Goal: Task Accomplishment & Management: Use online tool/utility

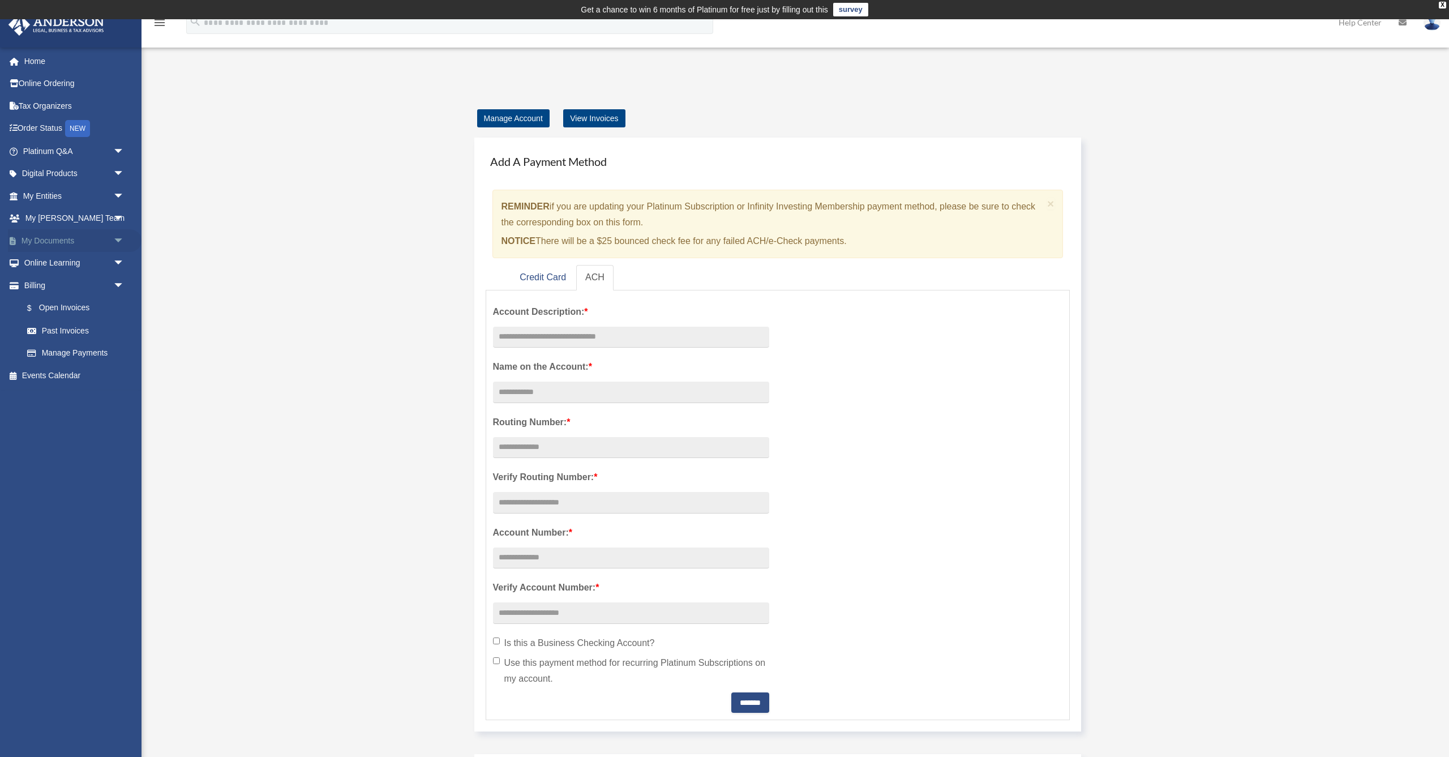
click at [115, 238] on span "arrow_drop_down" at bounding box center [124, 240] width 23 height 23
click at [40, 262] on link "Box" at bounding box center [79, 263] width 126 height 23
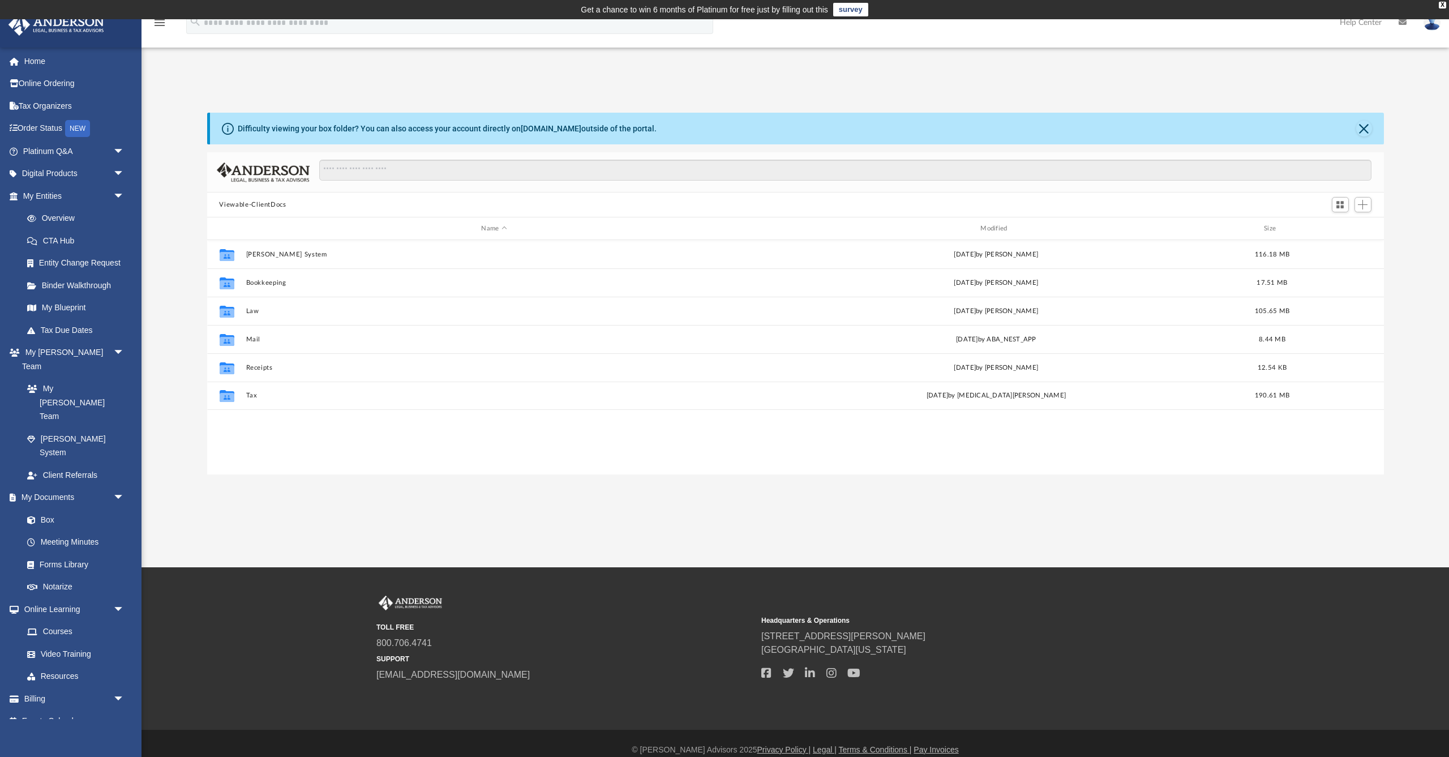
scroll to position [258, 1177]
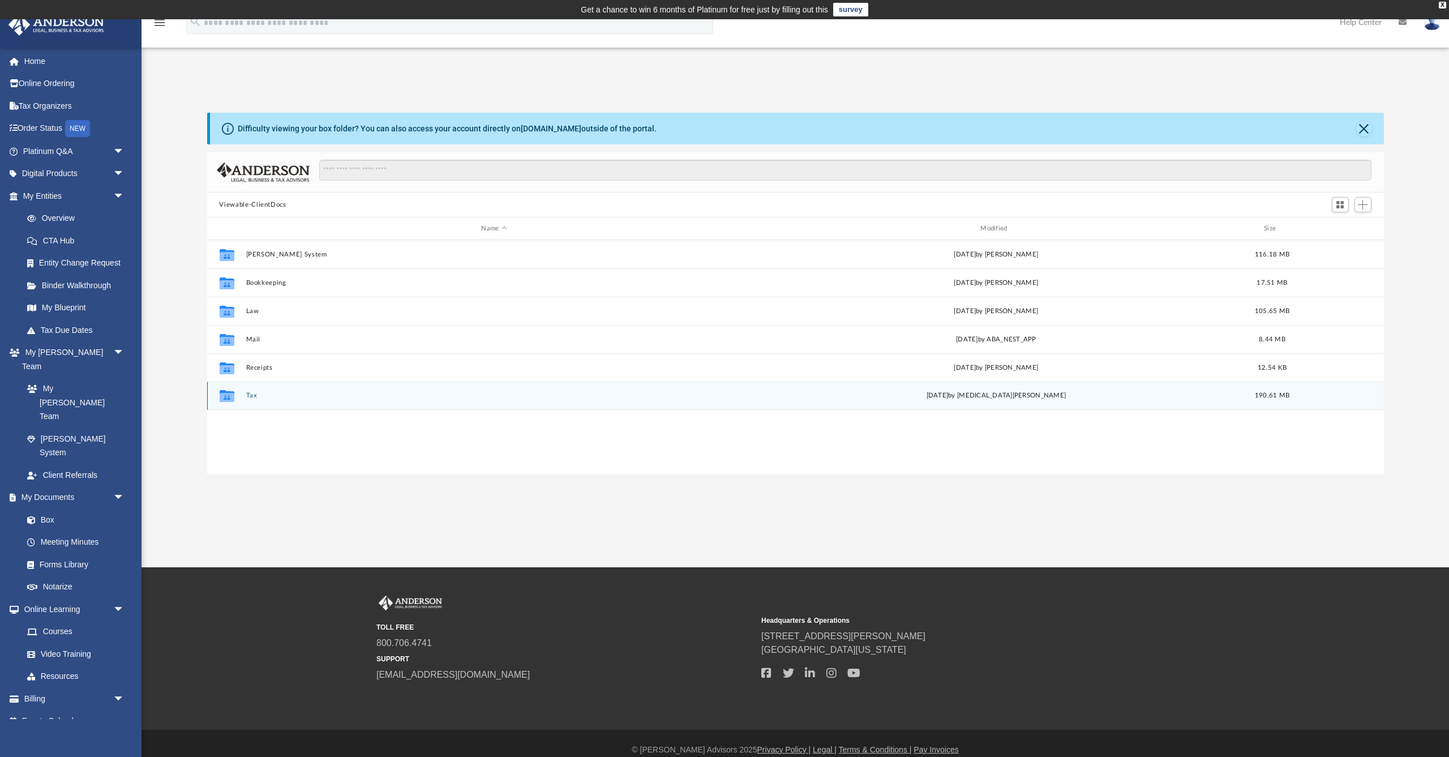
click at [248, 395] on button "Tax" at bounding box center [494, 395] width 497 height 7
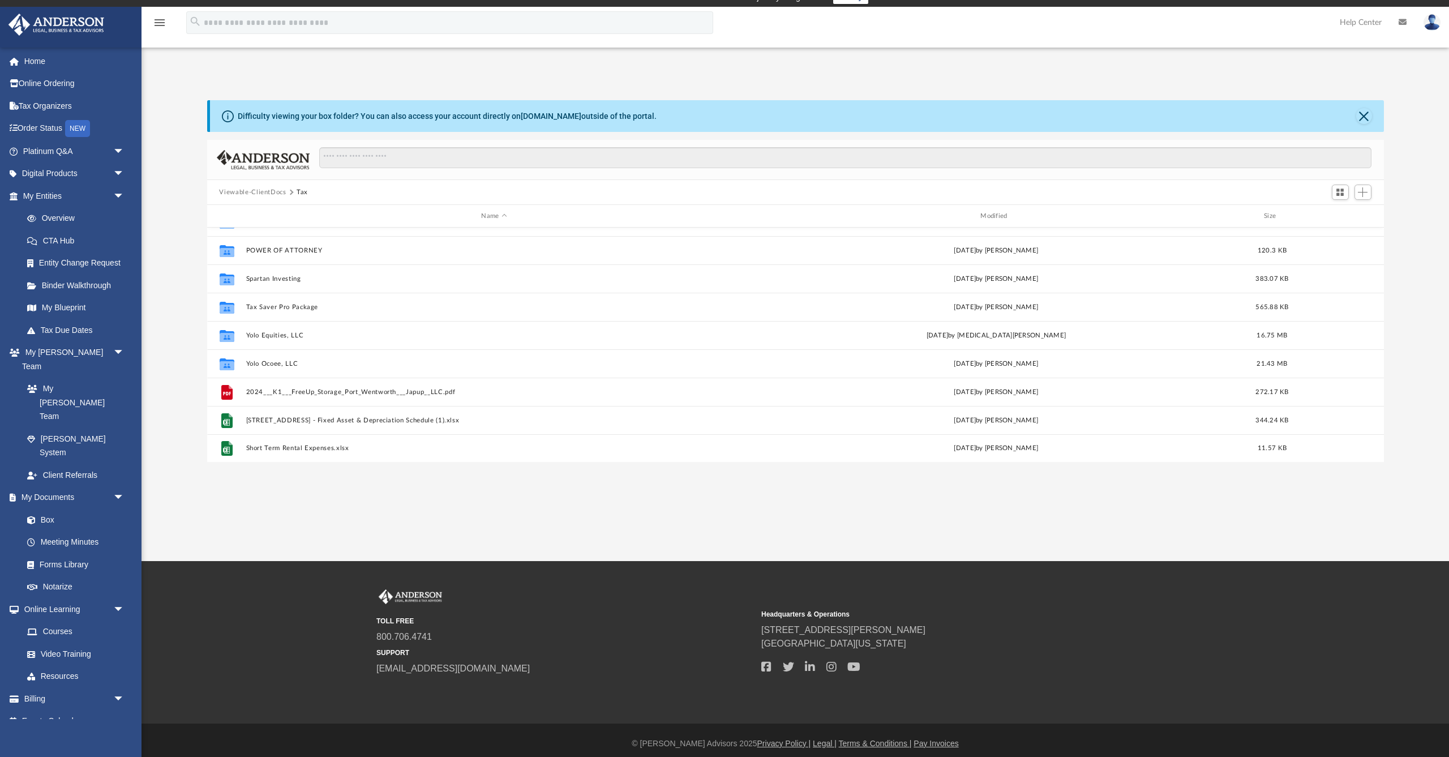
scroll to position [14, 0]
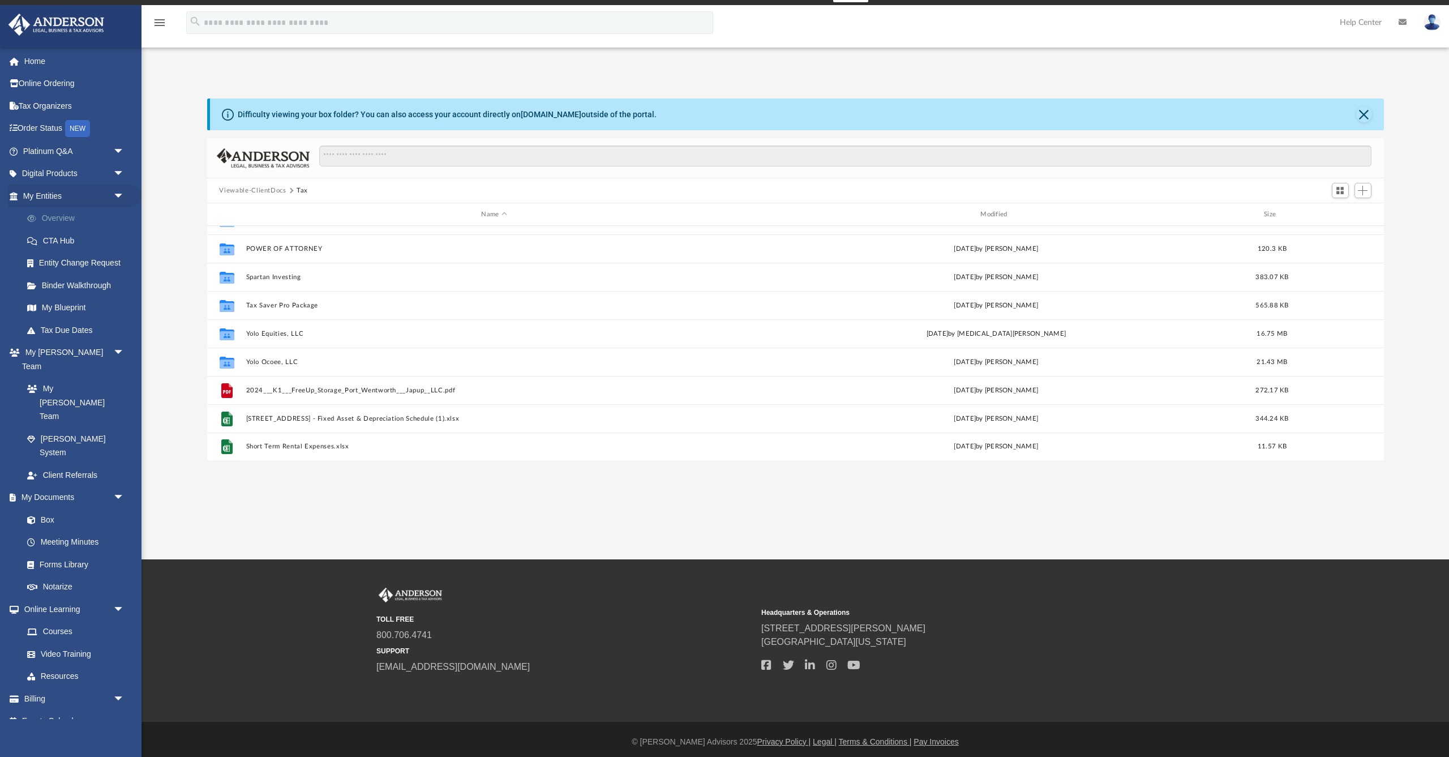
click at [63, 217] on link "Overview" at bounding box center [79, 218] width 126 height 23
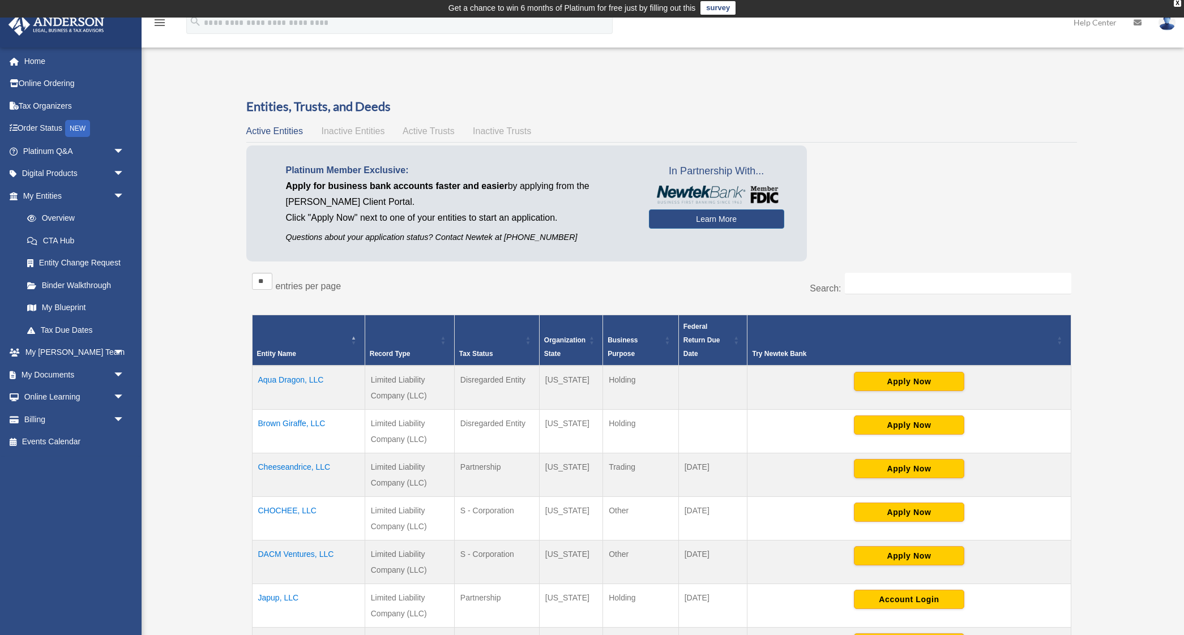
scroll to position [1, 0]
click at [118, 370] on span "arrow_drop_down" at bounding box center [124, 374] width 23 height 23
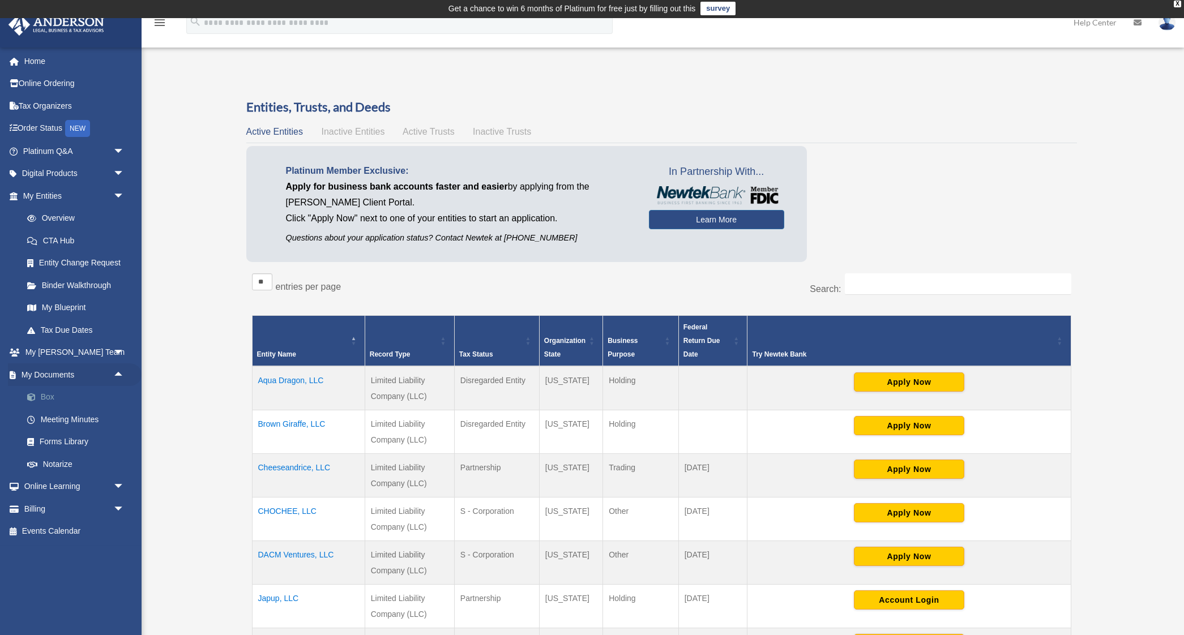
click at [38, 393] on span at bounding box center [36, 397] width 7 height 8
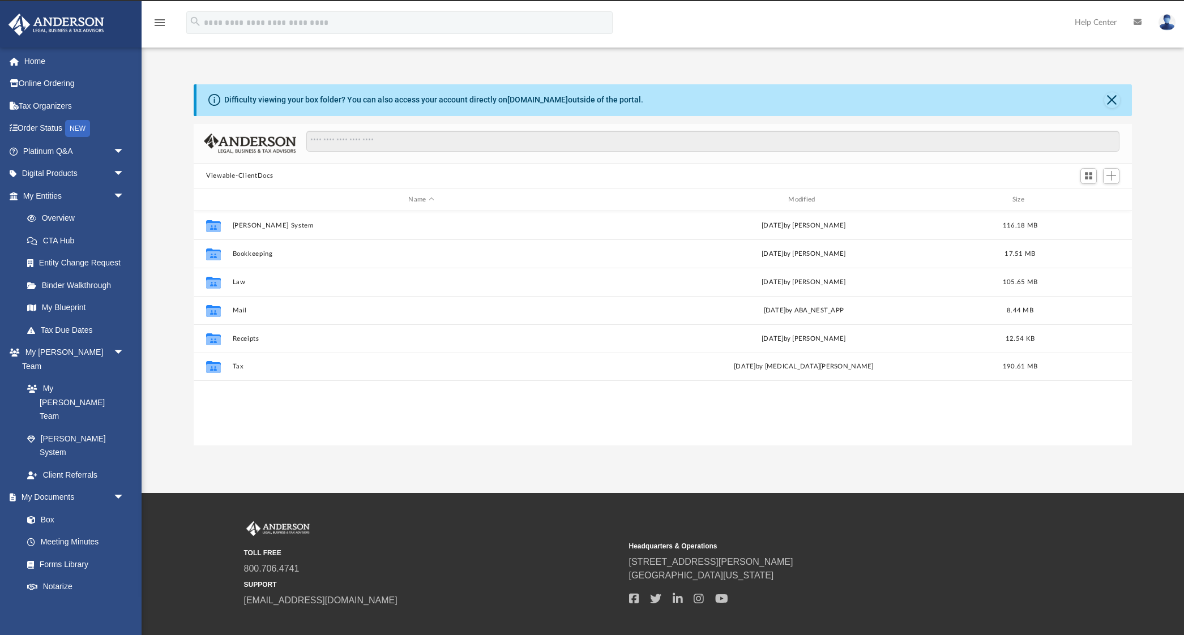
scroll to position [258, 938]
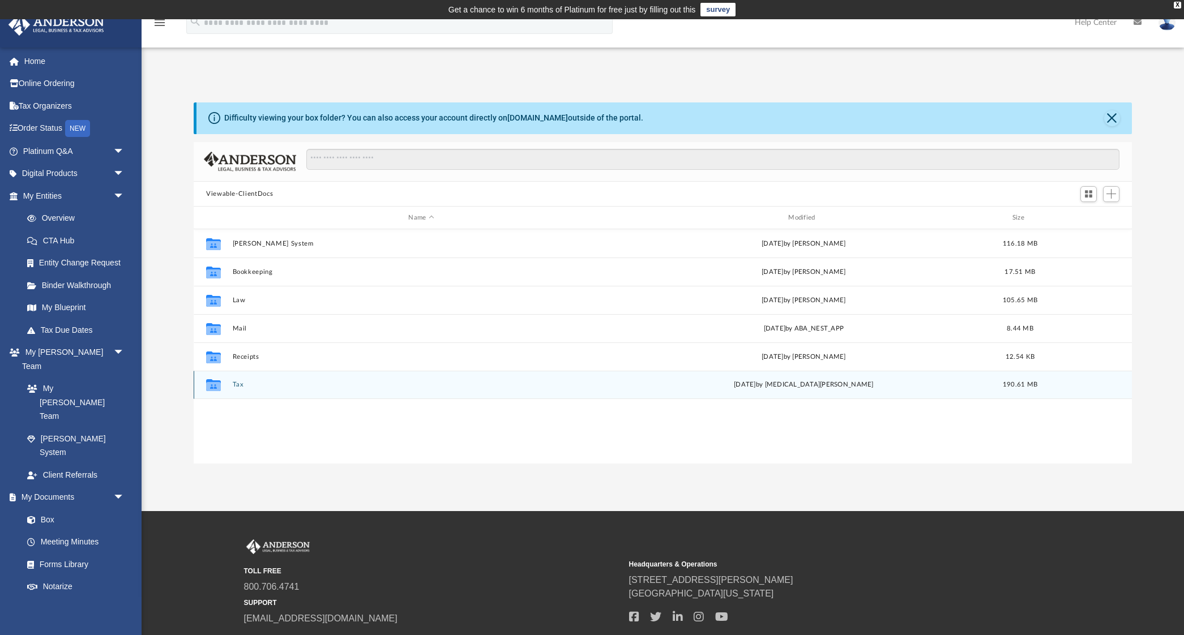
click at [236, 384] on button "Tax" at bounding box center [422, 385] width 378 height 7
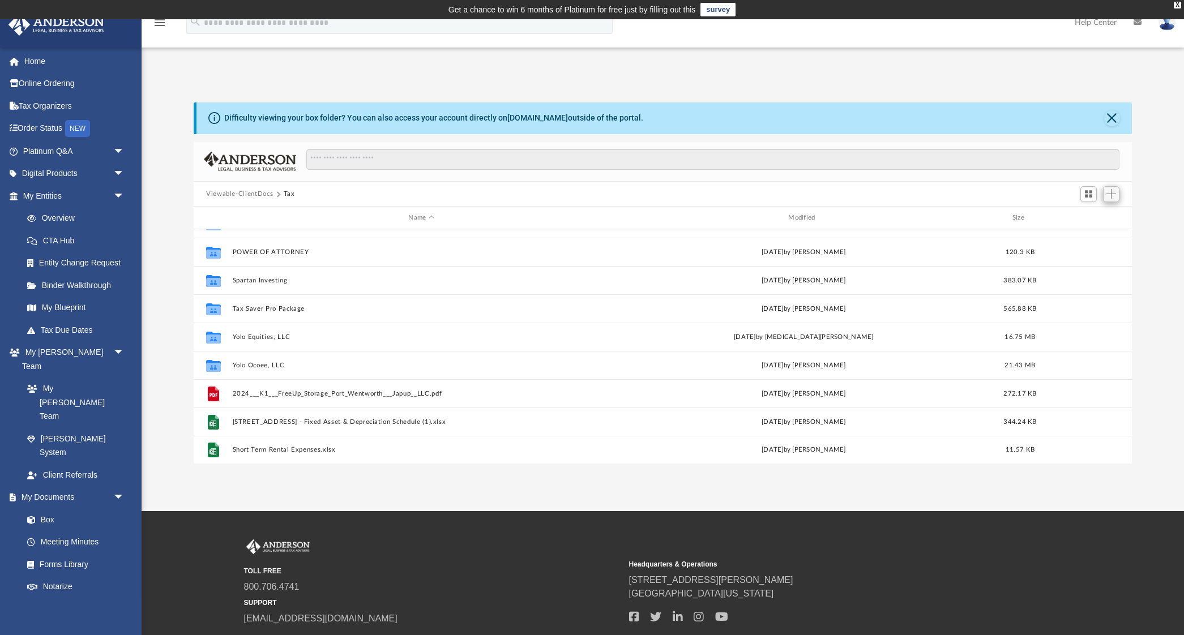
scroll to position [0, 1]
click at [1111, 195] on span "Add" at bounding box center [1111, 194] width 10 height 10
click at [1091, 217] on li "Upload" at bounding box center [1095, 217] width 36 height 12
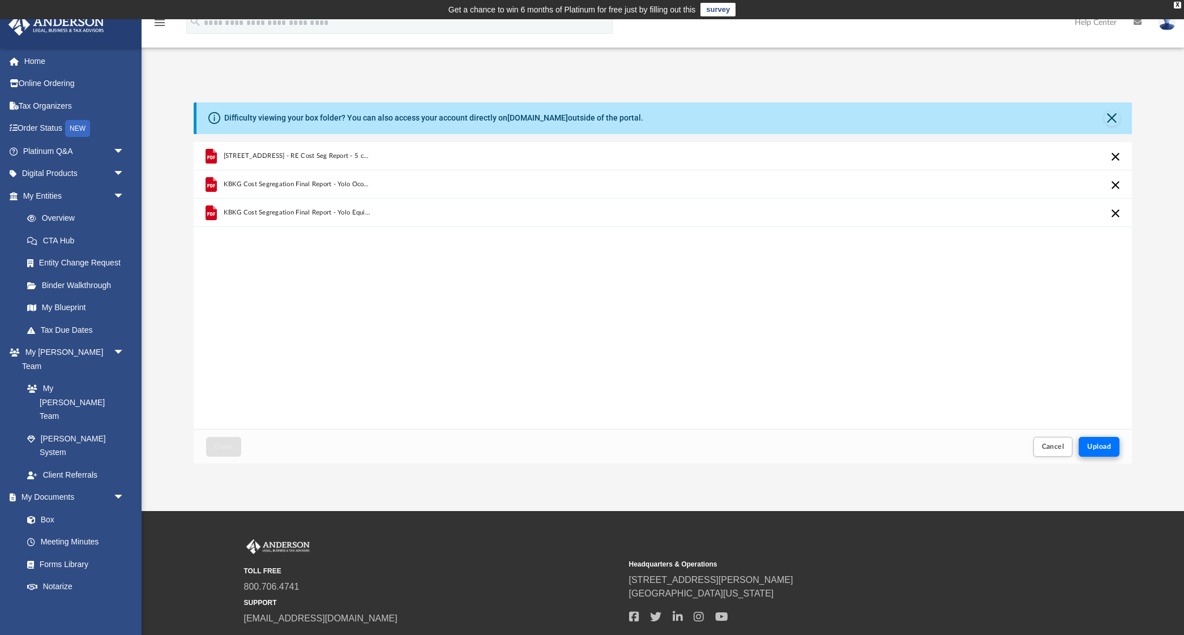
click at [1102, 447] on span "Upload" at bounding box center [1099, 446] width 24 height 7
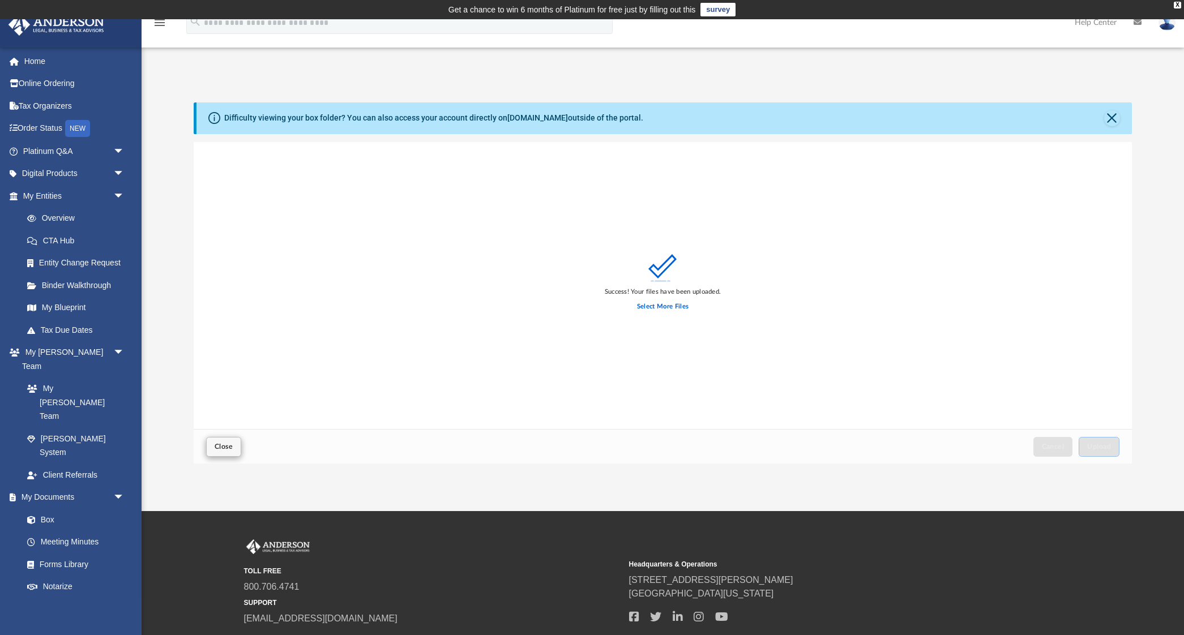
click at [233, 452] on button "Close" at bounding box center [223, 447] width 35 height 20
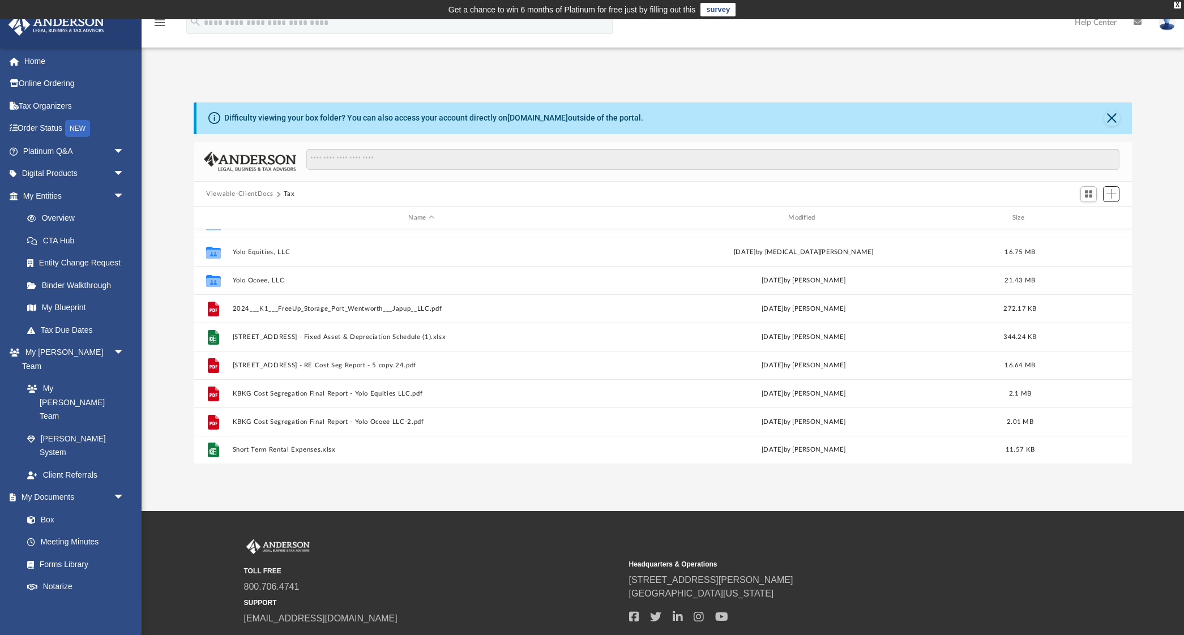
scroll to position [273, 0]
